Goal: Transaction & Acquisition: Download file/media

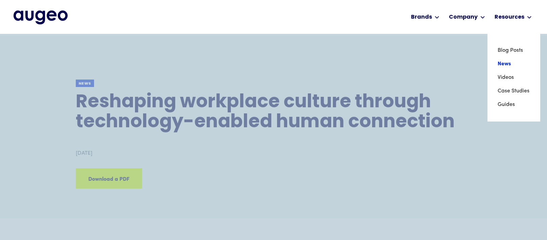
click at [503, 61] on link "News" at bounding box center [513, 64] width 32 height 14
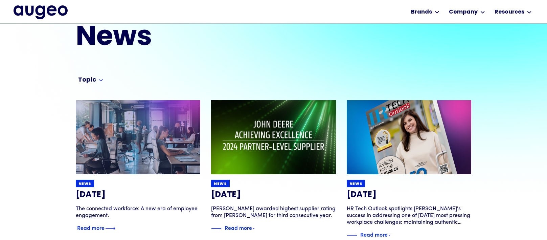
click at [155, 155] on img at bounding box center [137, 137] width 149 height 89
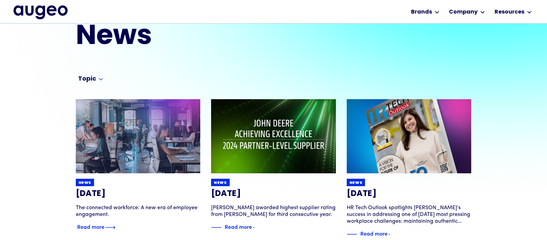
scroll to position [28, 0]
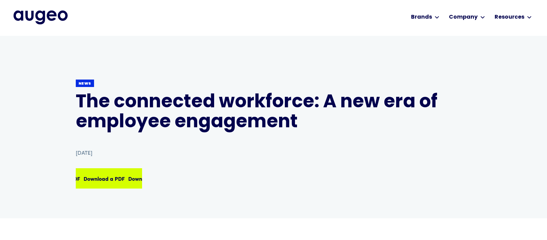
click at [123, 176] on div "Download a PDF" at bounding box center [143, 178] width 41 height 8
